Goal: Information Seeking & Learning: Learn about a topic

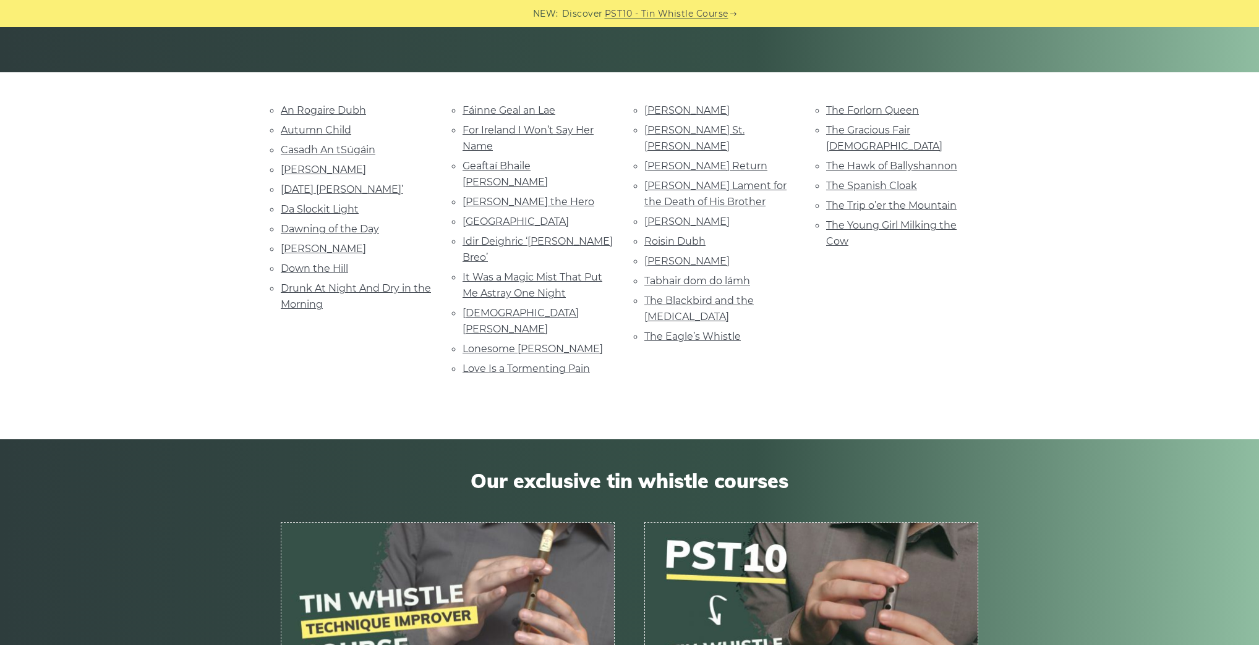
scroll to position [297, 0]
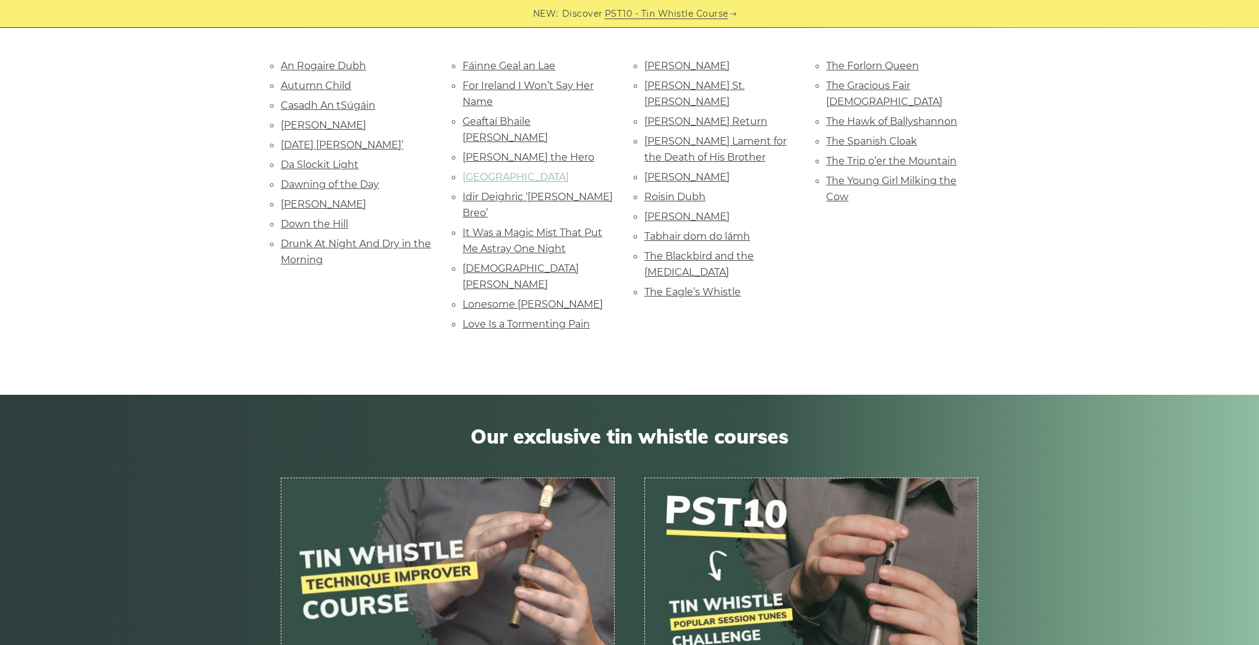
click at [523, 171] on link "[GEOGRAPHIC_DATA]" at bounding box center [515, 177] width 106 height 12
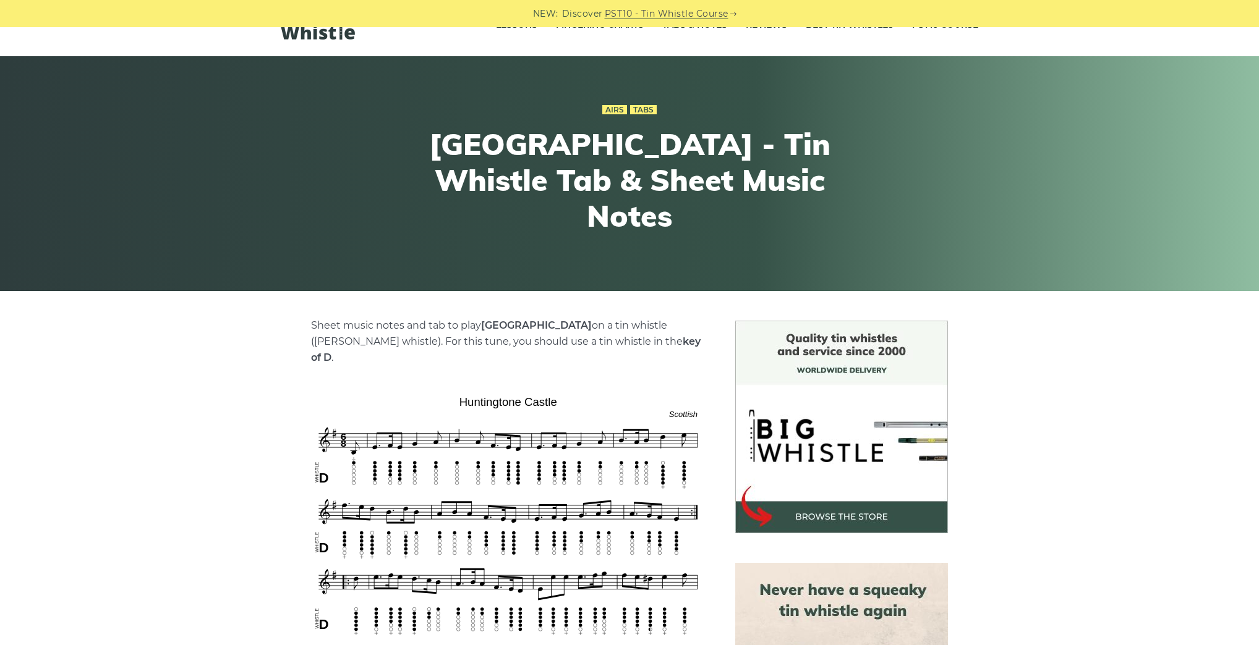
scroll to position [247, 0]
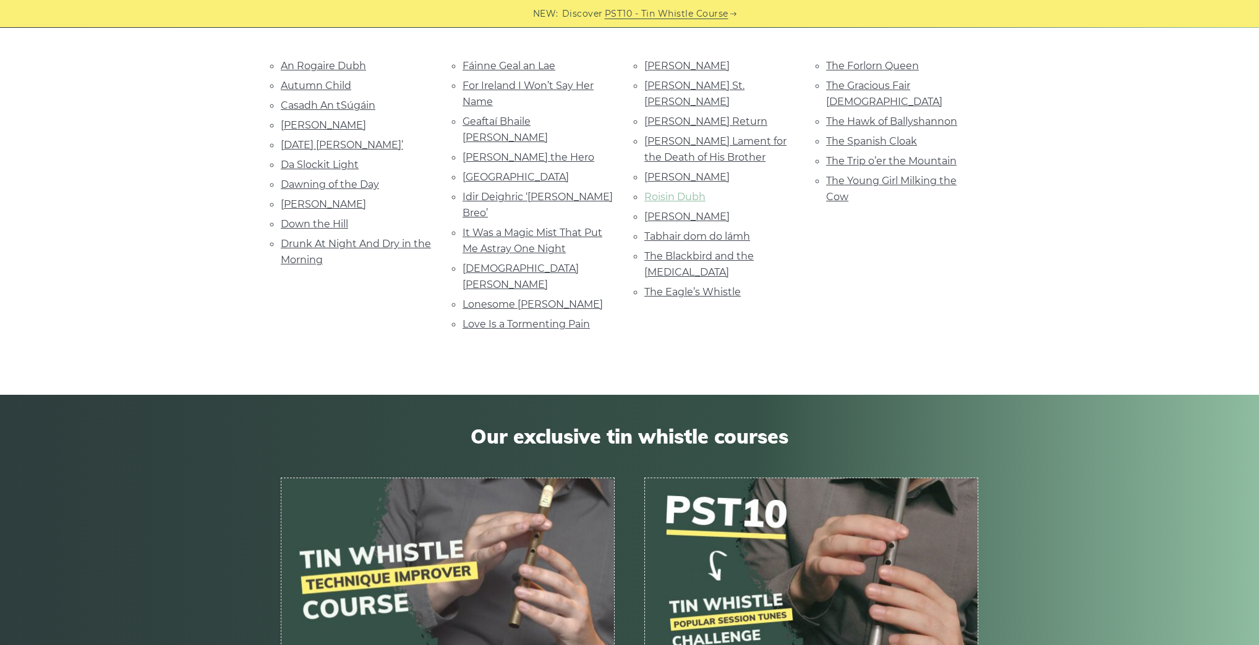
click at [650, 191] on link "Roisin Dubh" at bounding box center [674, 197] width 61 height 12
